Goal: Information Seeking & Learning: Learn about a topic

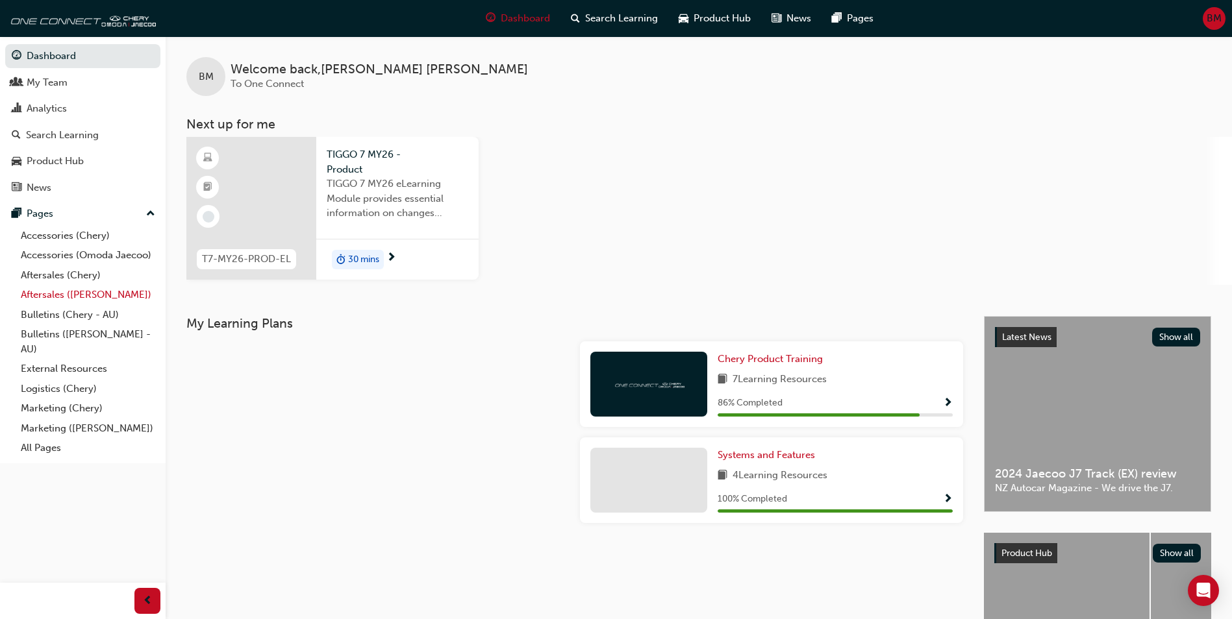
click at [86, 292] on link "Aftersales ([PERSON_NAME])" at bounding box center [88, 295] width 145 height 20
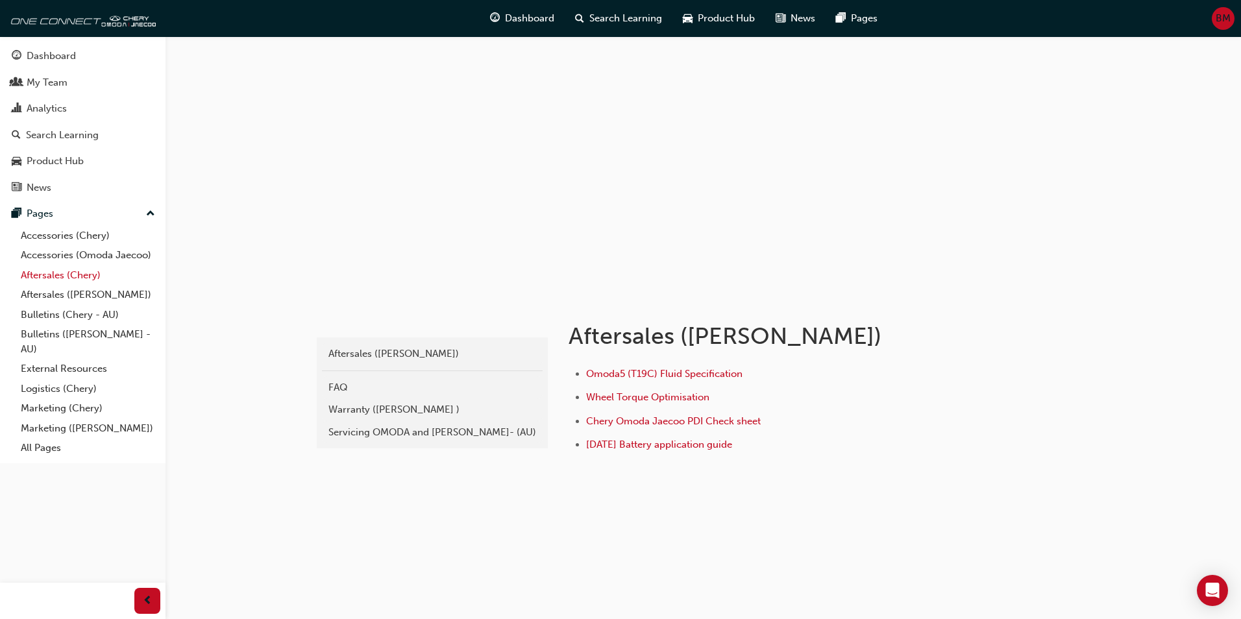
click at [82, 277] on link "Aftersales (Chery)" at bounding box center [88, 276] width 145 height 20
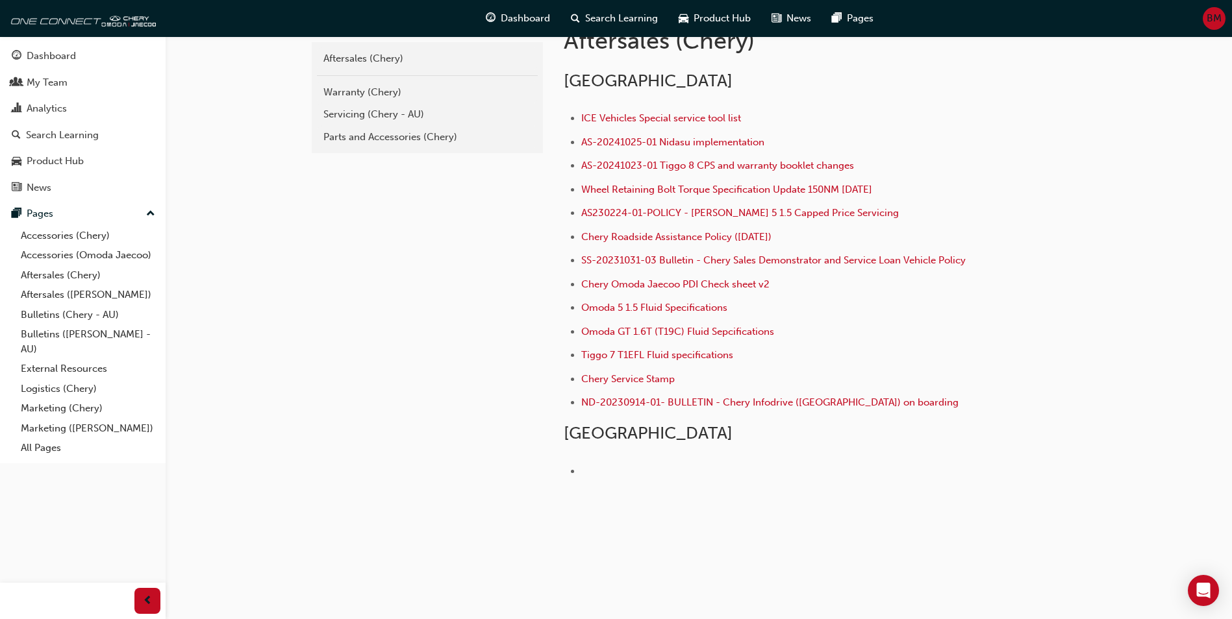
scroll to position [296, 0]
click at [386, 108] on div "Servicing (Chery - AU)" at bounding box center [427, 113] width 208 height 15
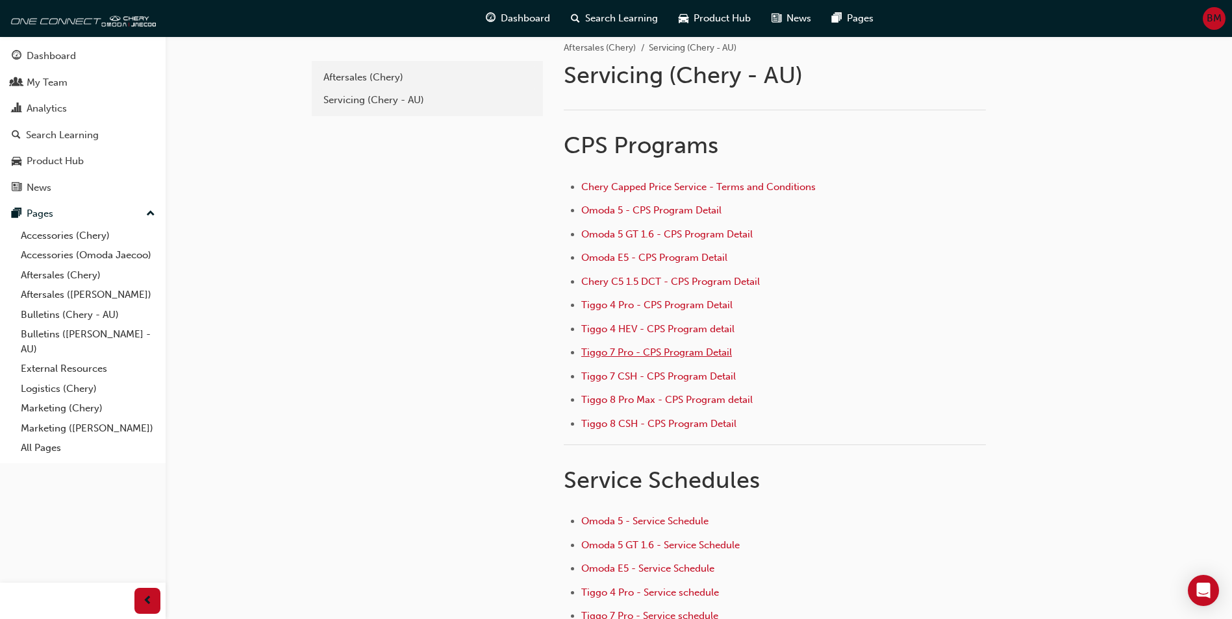
scroll to position [65, 0]
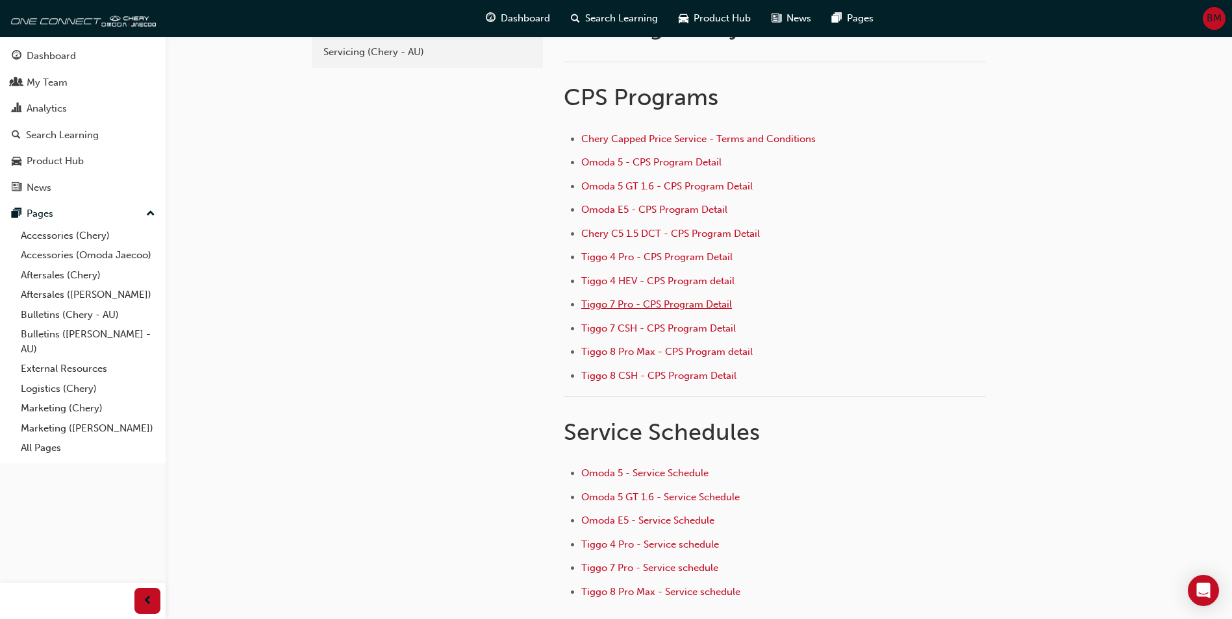
click at [670, 305] on span "Tiggo 7 Pro - CPS Program Detail" at bounding box center [656, 305] width 151 height 12
